Goal: Task Accomplishment & Management: Complete application form

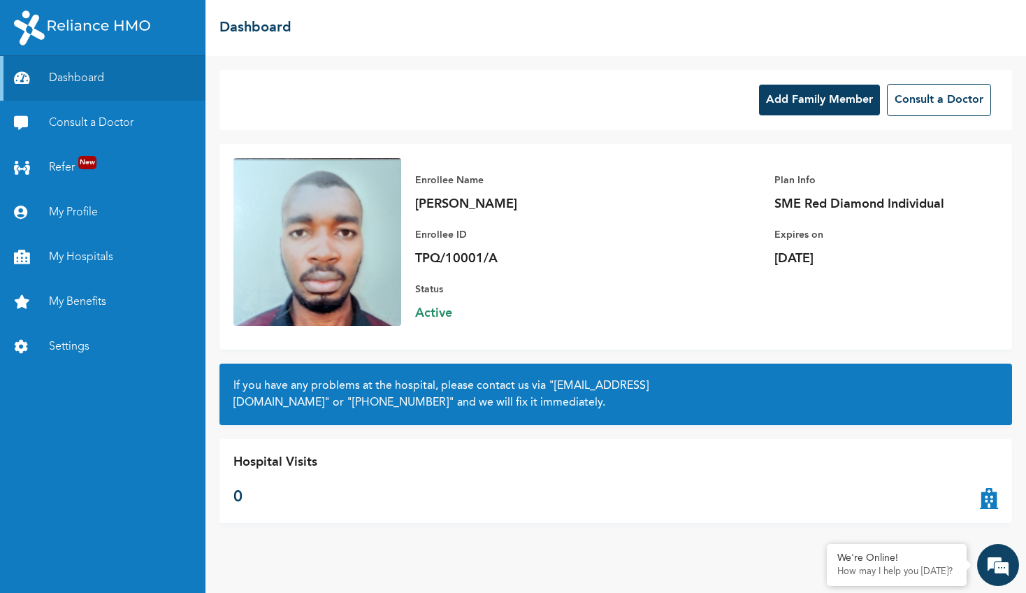
click at [803, 99] on button "Add Family Member" at bounding box center [819, 100] width 121 height 31
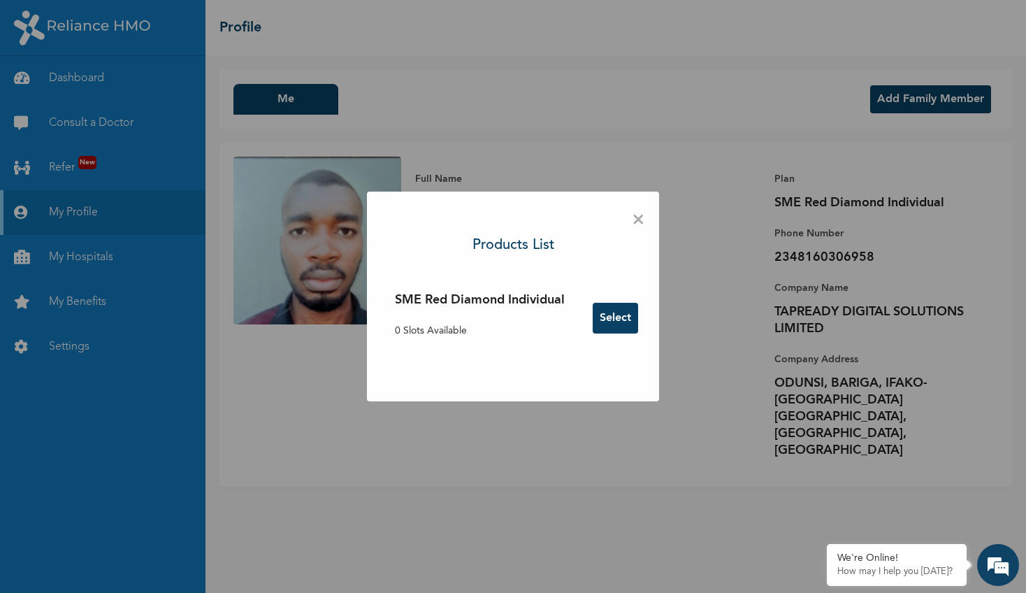
click at [621, 309] on button "Select" at bounding box center [615, 318] width 45 height 31
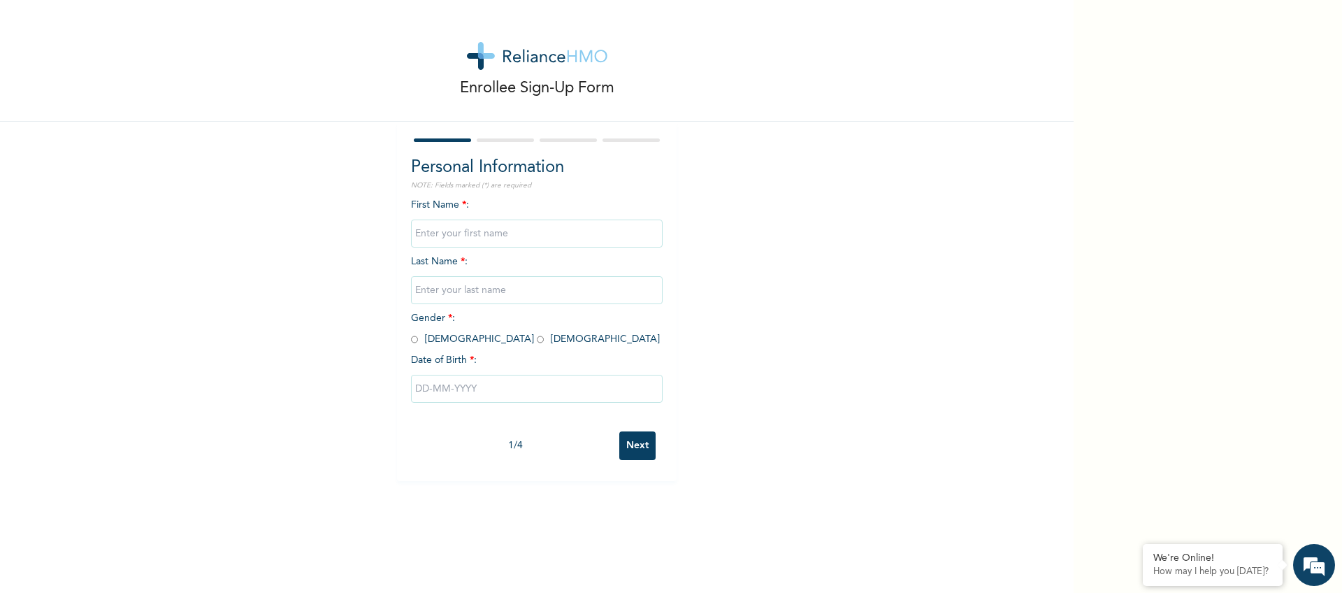
click at [523, 240] on input "text" at bounding box center [537, 234] width 252 height 28
click at [497, 236] on input "text" at bounding box center [537, 234] width 252 height 28
type input "Amarachukwu"
type input "Asadu"
click at [537, 336] on input "radio" at bounding box center [540, 339] width 7 height 13
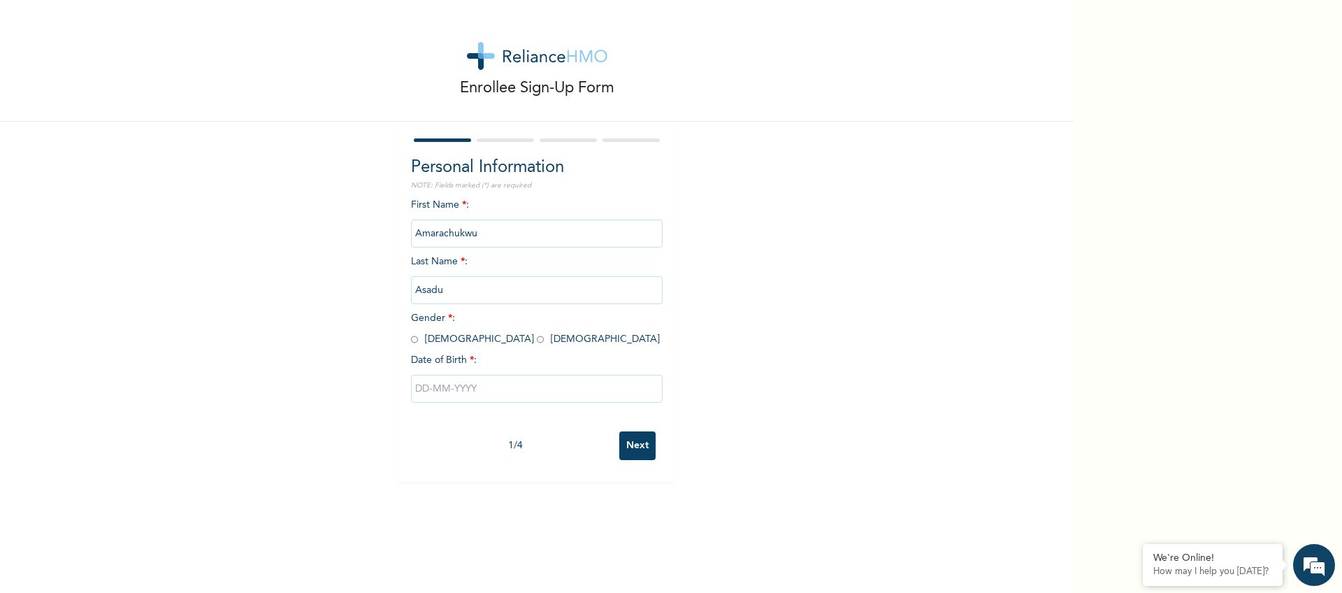
radio input "true"
click at [456, 388] on input "text" at bounding box center [537, 389] width 252 height 28
select select "9"
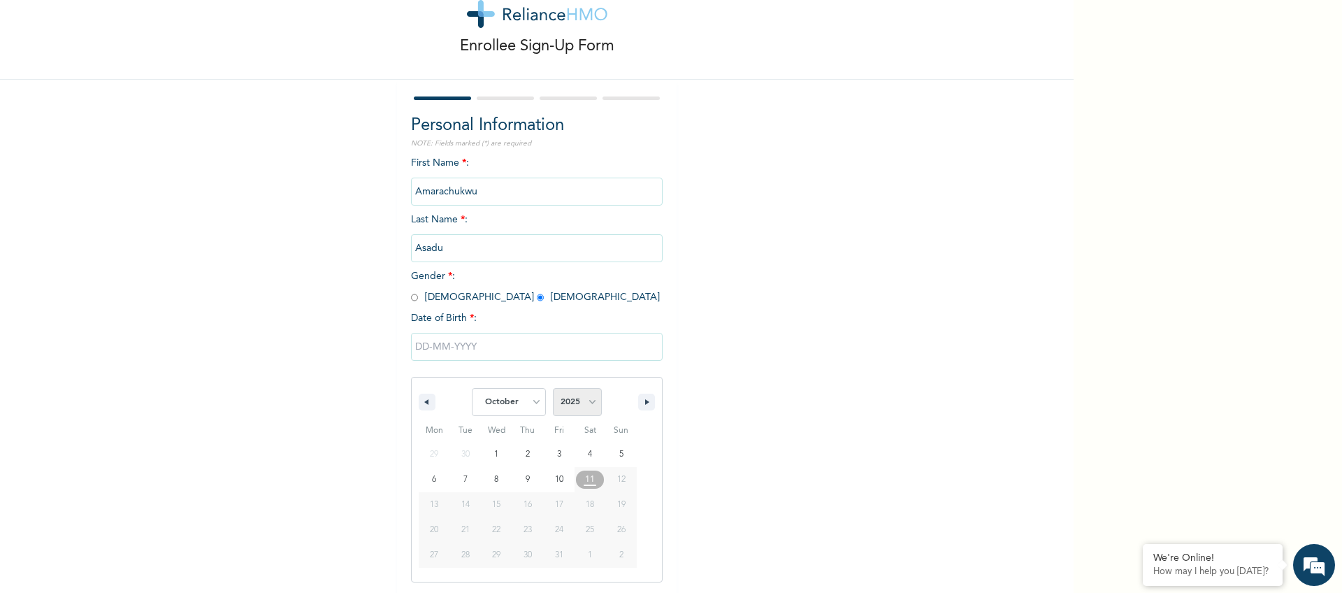
click at [564, 401] on select "2025 2024 2023 2022 2021 2020 2019 2018 2017 2016 2015 2014 2013 2012 2011 2010…" at bounding box center [577, 402] width 49 height 28
select select "2024"
click at [553, 388] on select "2025 2024 2023 2022 2021 2020 2019 2018 2017 2016 2015 2014 2013 2012 2011 2010…" at bounding box center [577, 402] width 49 height 28
click at [511, 399] on select "January February March April May June July August September October November De…" at bounding box center [509, 402] width 74 height 28
select select "3"
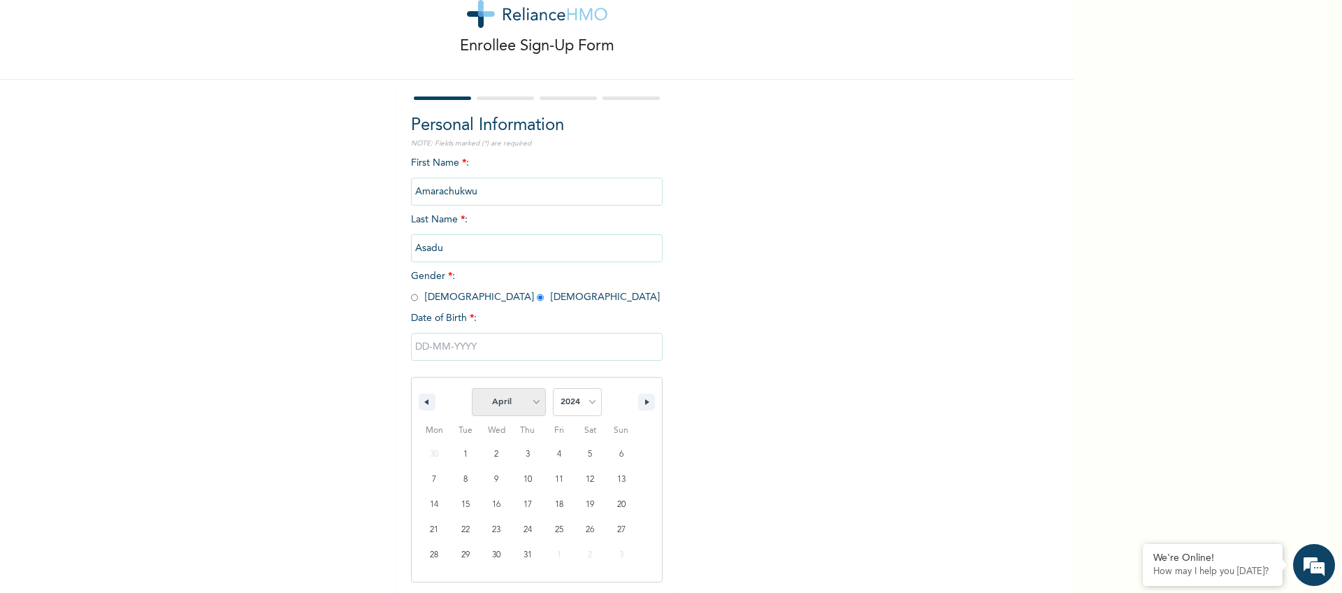
click at [472, 388] on select "January February March April May June July August September October November De…" at bounding box center [509, 402] width 74 height 28
type input "04/02/2024"
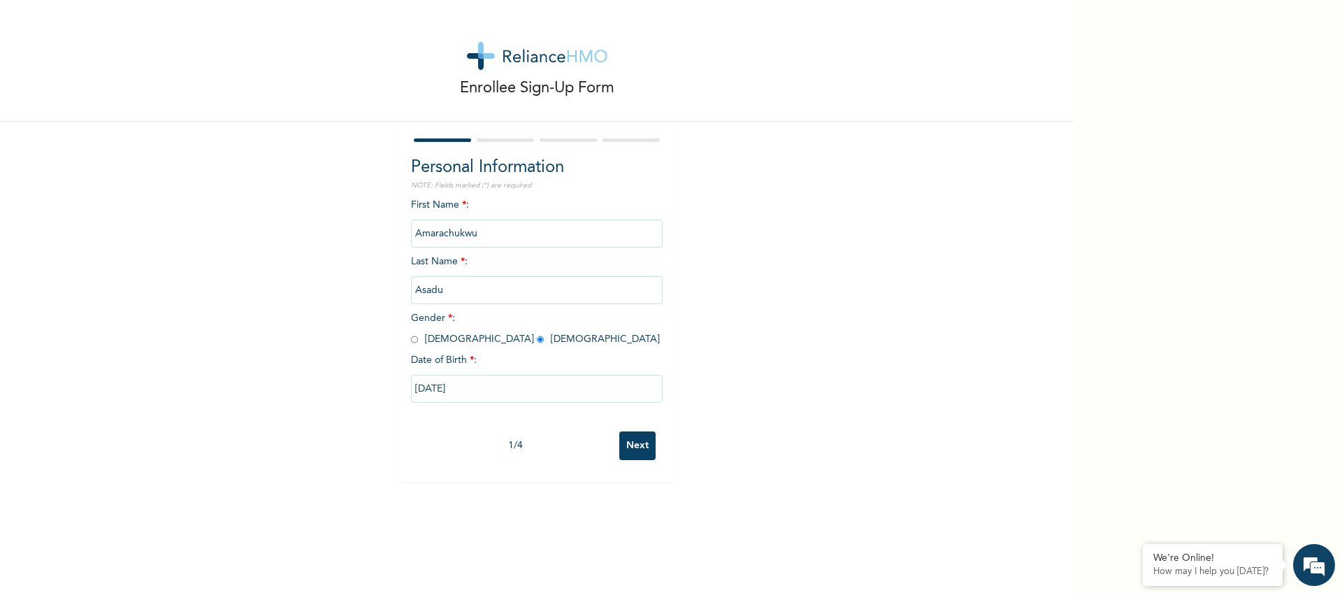
click at [640, 448] on input "Next" at bounding box center [637, 445] width 36 height 29
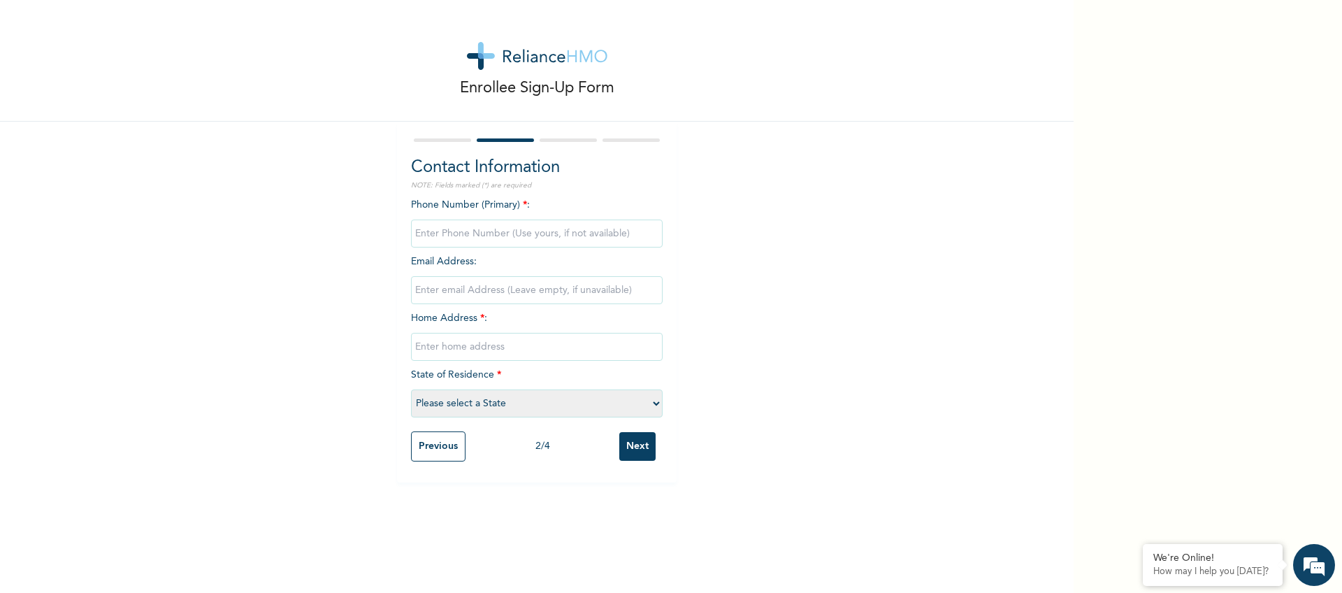
click at [466, 234] on input "phone" at bounding box center [537, 234] width 252 height 28
type input "08160306958"
type input "asadu.anthony@yahoo.com"
type input "130, Ewusi Street, Makun, Sagamu, Ogun State"
select select "28"
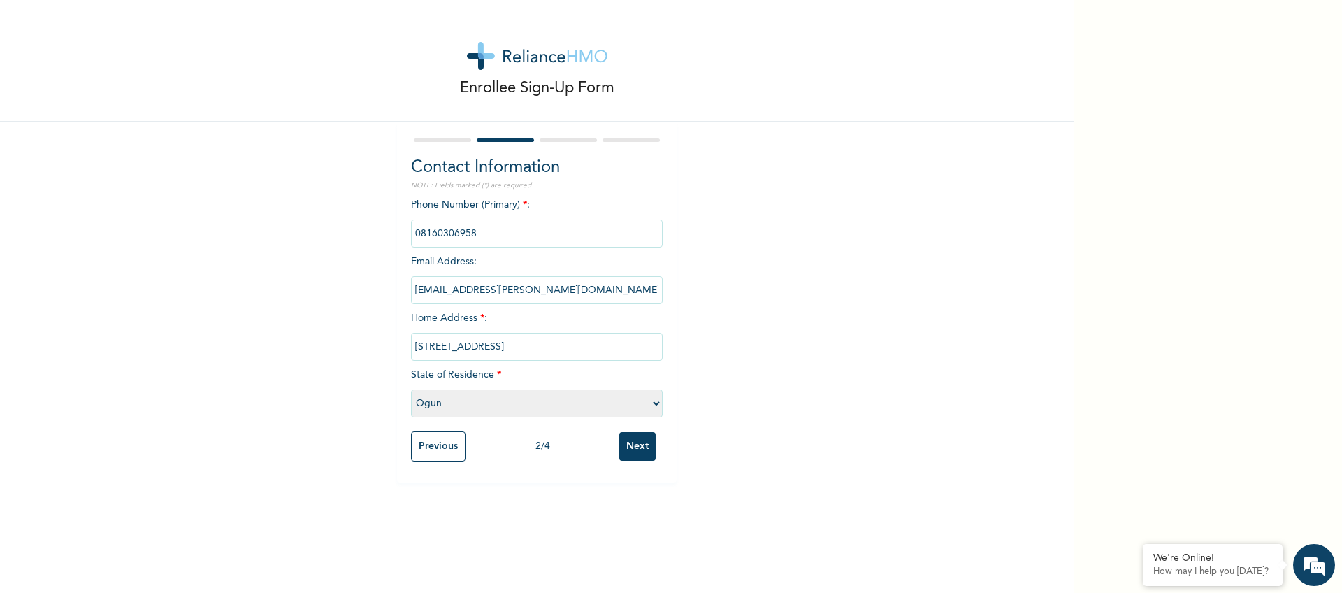
drag, startPoint x: 559, startPoint y: 289, endPoint x: 366, endPoint y: 292, distance: 193.0
click at [366, 292] on div "Enrollee Sign-Up Form Contact Information NOTE: Fields marked (*) are required …" at bounding box center [537, 241] width 1074 height 482
click at [525, 350] on input "130, Ewusi Street, Makun, Sagamu, Ogun State" at bounding box center [537, 347] width 252 height 28
type input "1, Solomon Avenue"
click at [498, 408] on select "Please select a State Abia Abuja (FCT) Adamawa Akwa Ibom Anambra Bauchi Bayelsa…" at bounding box center [537, 403] width 252 height 28
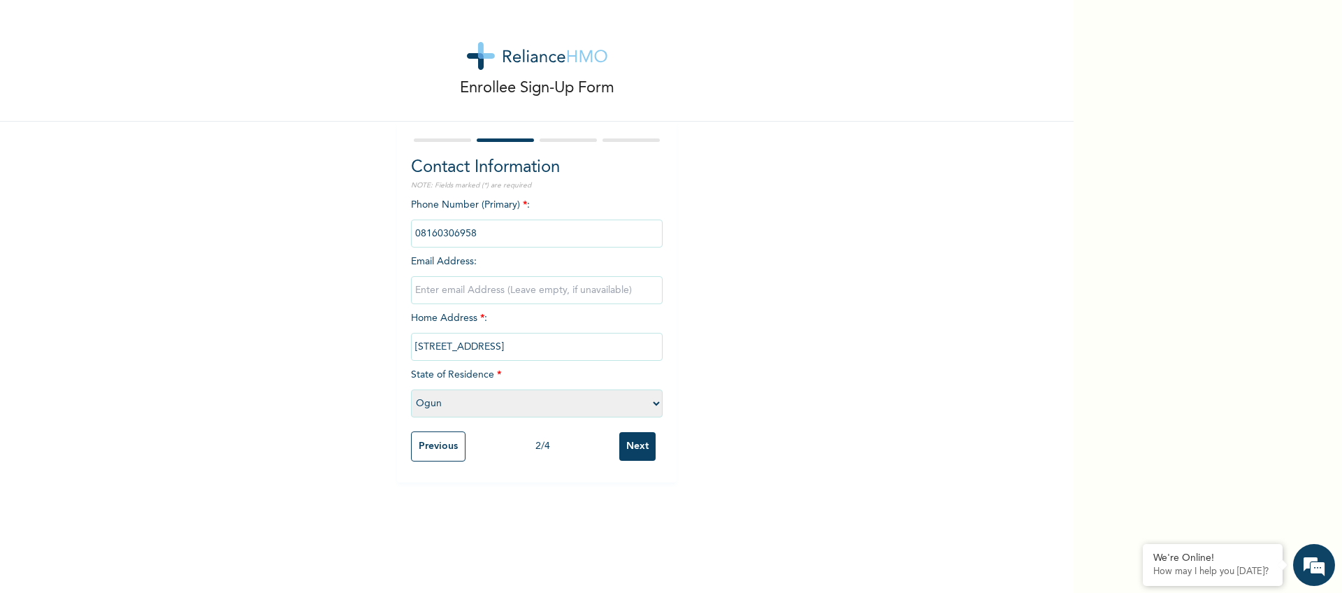
select select "25"
click at [411, 389] on select "Please select a State Abia Abuja (FCT) Adamawa Akwa Ibom Anambra Bauchi Bayelsa…" at bounding box center [537, 403] width 252 height 28
click at [634, 441] on input "Next" at bounding box center [637, 446] width 36 height 29
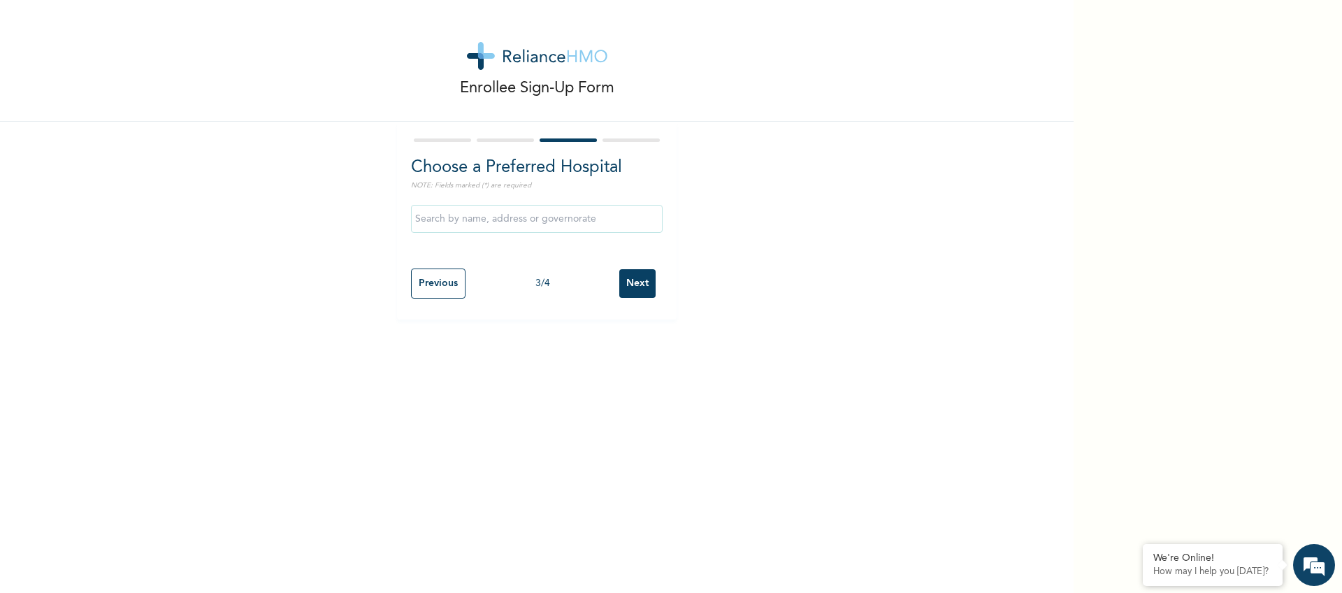
click at [627, 287] on input "Next" at bounding box center [637, 283] width 36 height 29
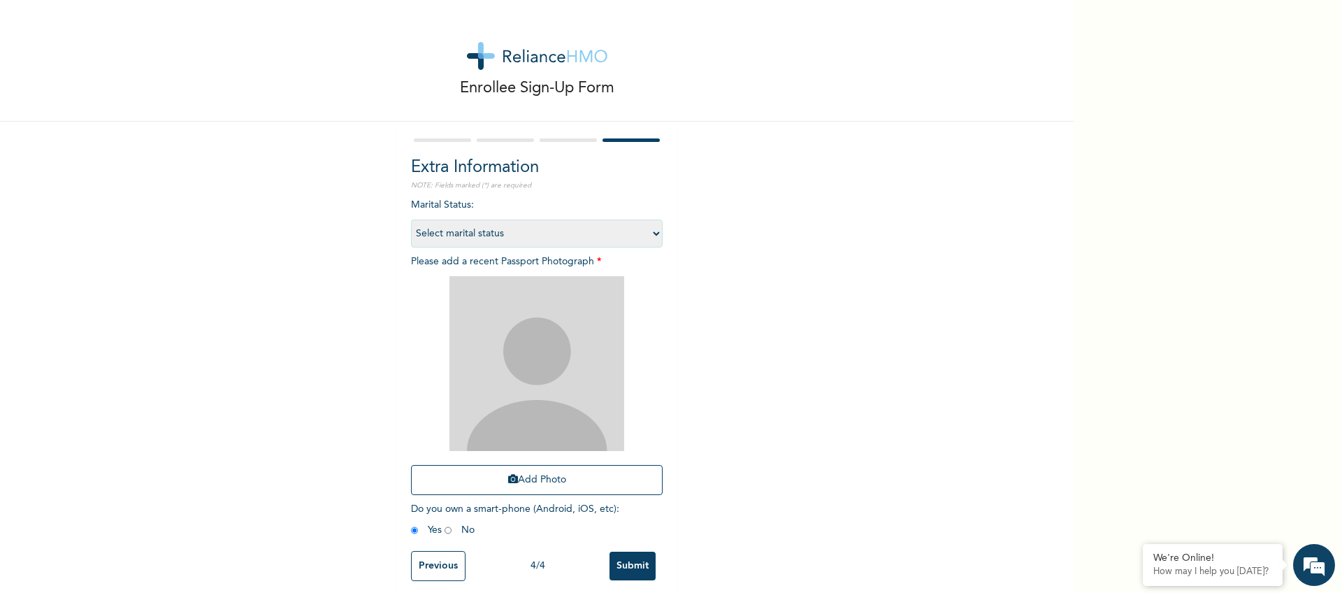
click at [519, 232] on select "Select marital status Single Married Divorced Widow/Widower" at bounding box center [537, 234] width 252 height 28
select select "1"
click at [411, 220] on select "Select marital status Single Married Divorced Widow/Widower" at bounding box center [537, 234] width 252 height 28
click at [516, 354] on img at bounding box center [537, 363] width 175 height 175
click at [522, 474] on button "Add Photo" at bounding box center [537, 480] width 252 height 30
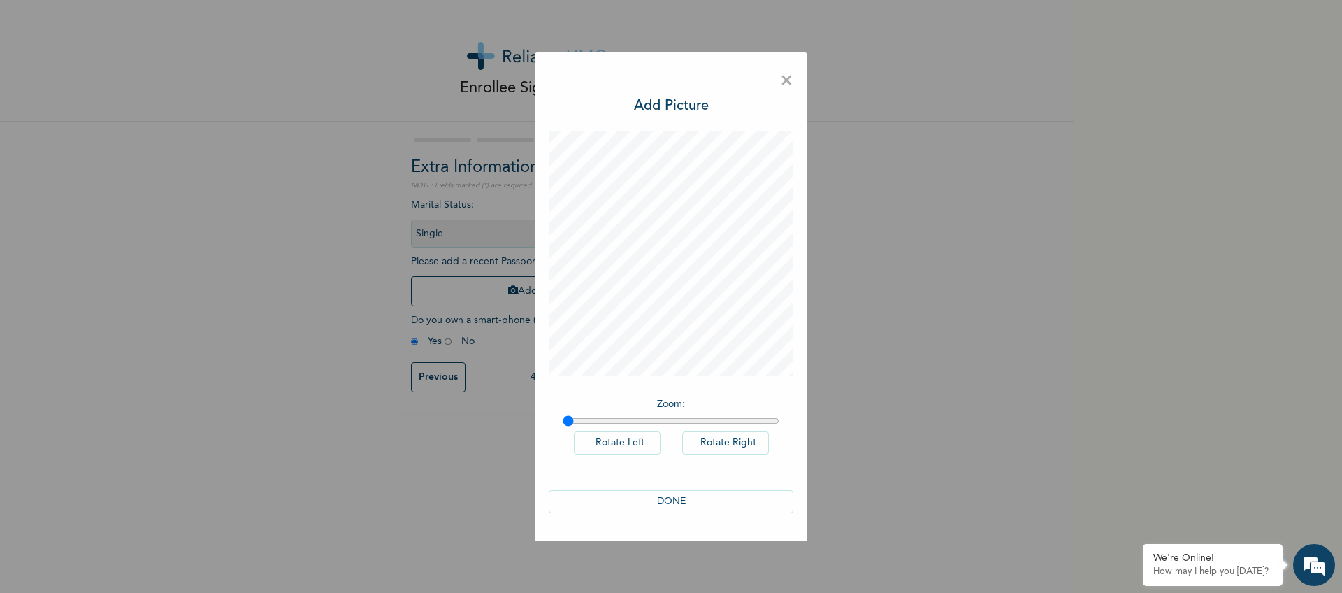
click at [731, 441] on button "Rotate Right" at bounding box center [725, 442] width 87 height 23
click at [693, 503] on button "DONE" at bounding box center [671, 501] width 245 height 23
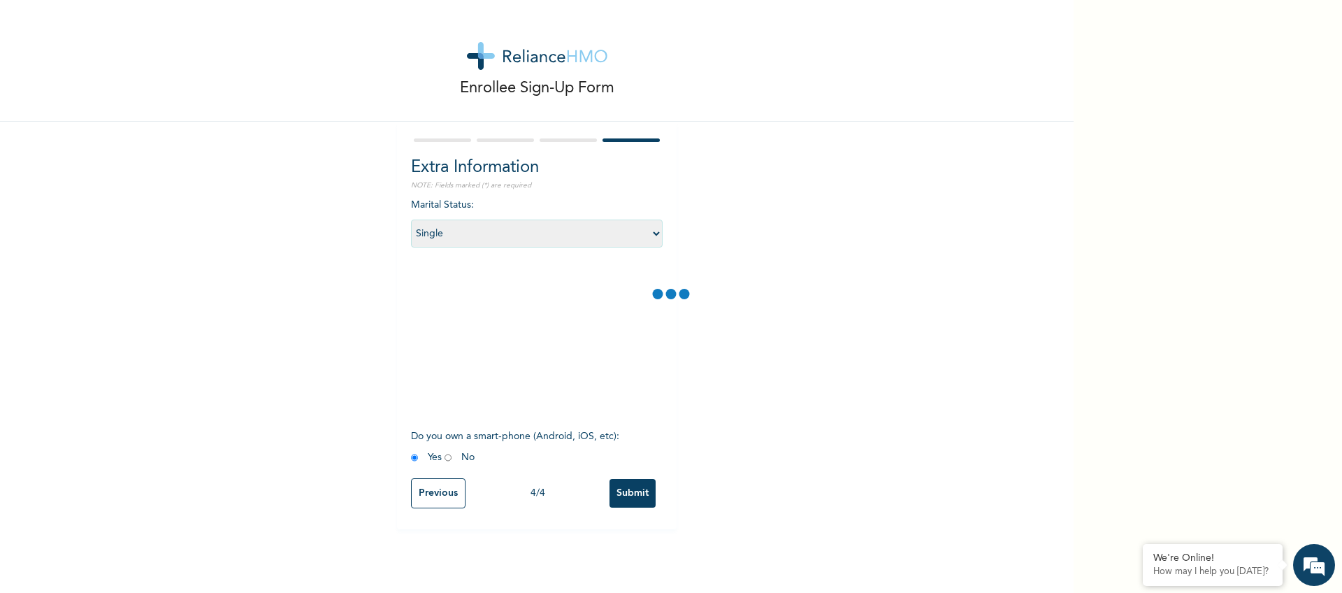
click at [445, 457] on input "radio" at bounding box center [448, 457] width 7 height 13
radio input "true"
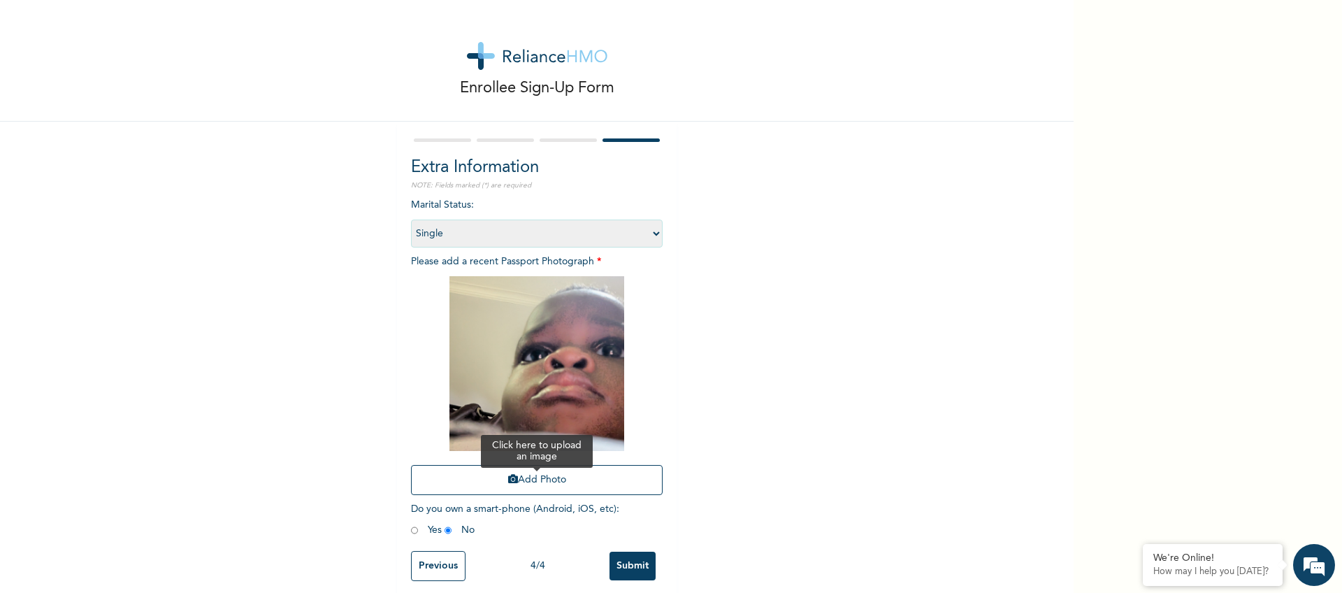
scroll to position [20, 0]
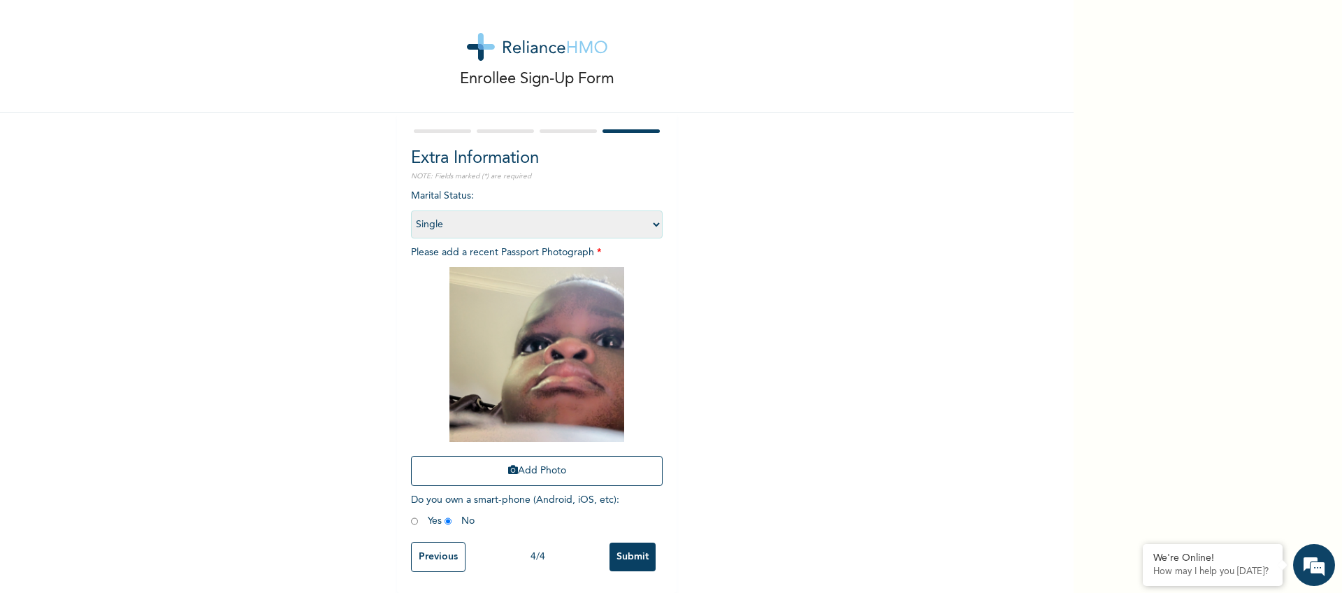
click at [624, 545] on input "Submit" at bounding box center [633, 556] width 46 height 29
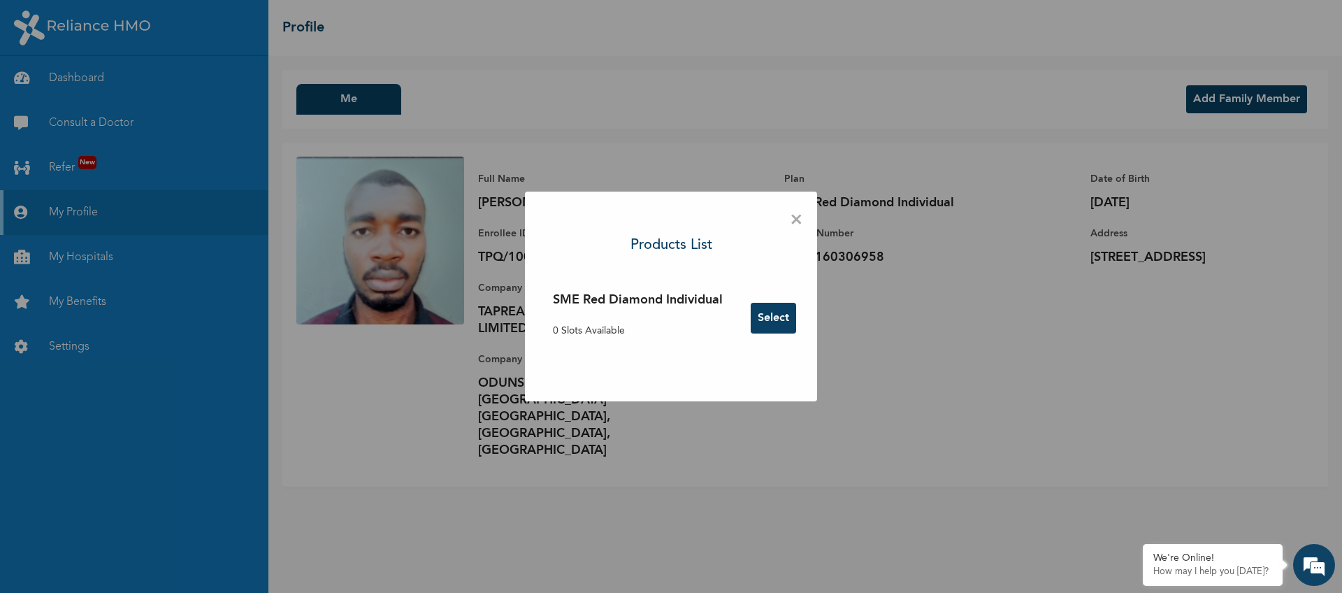
click at [798, 222] on span "×" at bounding box center [796, 220] width 13 height 29
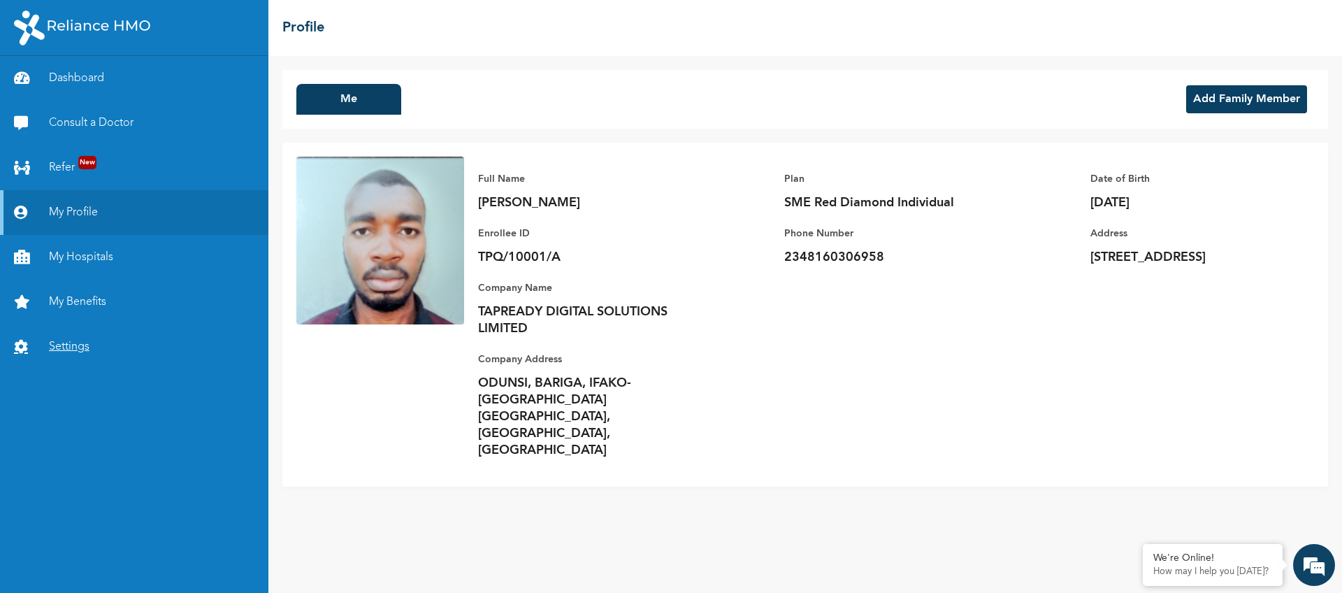
click at [91, 337] on link "Settings" at bounding box center [134, 346] width 268 height 45
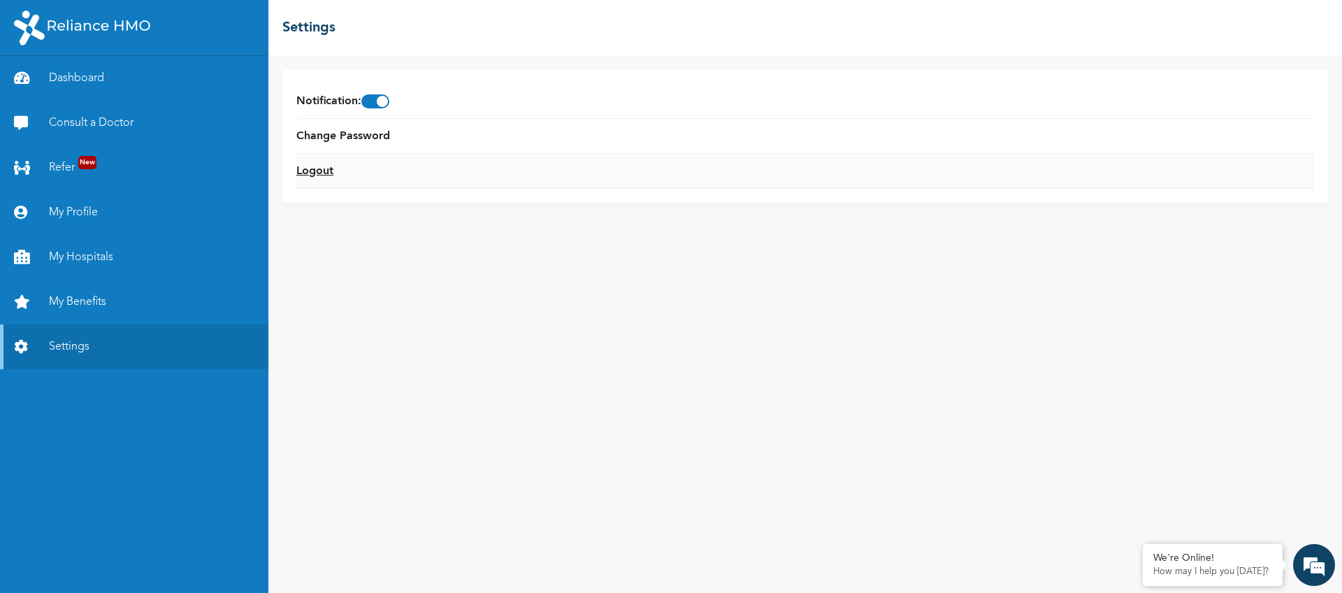
click at [316, 168] on link "Logout" at bounding box center [314, 171] width 37 height 17
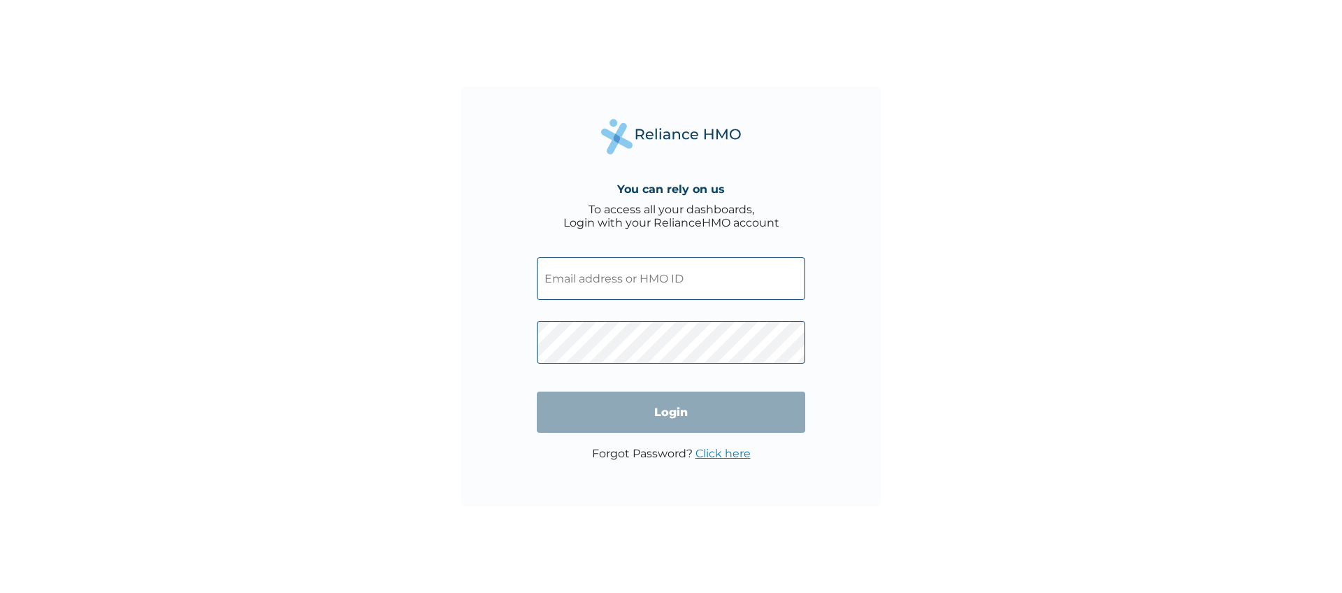
type input "TPQ/10001/A"
click at [1005, 176] on div "You can rely on us To access all your dashboards, Login with your RelianceHMO a…" at bounding box center [671, 296] width 1342 height 593
